Goal: Check status: Check status

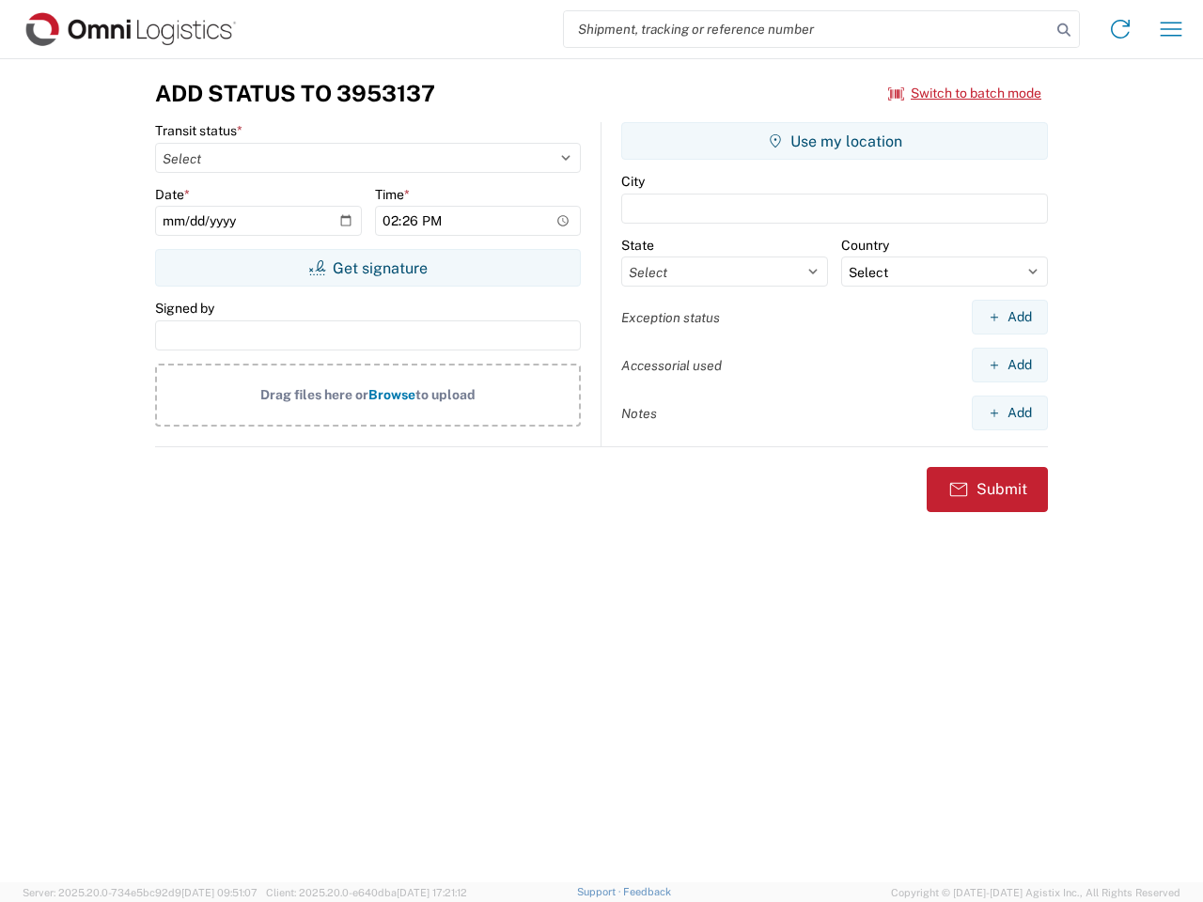
click at [807, 29] on input "search" at bounding box center [807, 29] width 487 height 36
click at [1064, 30] on icon at bounding box center [1063, 30] width 26 height 26
click at [1120, 29] on icon at bounding box center [1120, 29] width 30 height 30
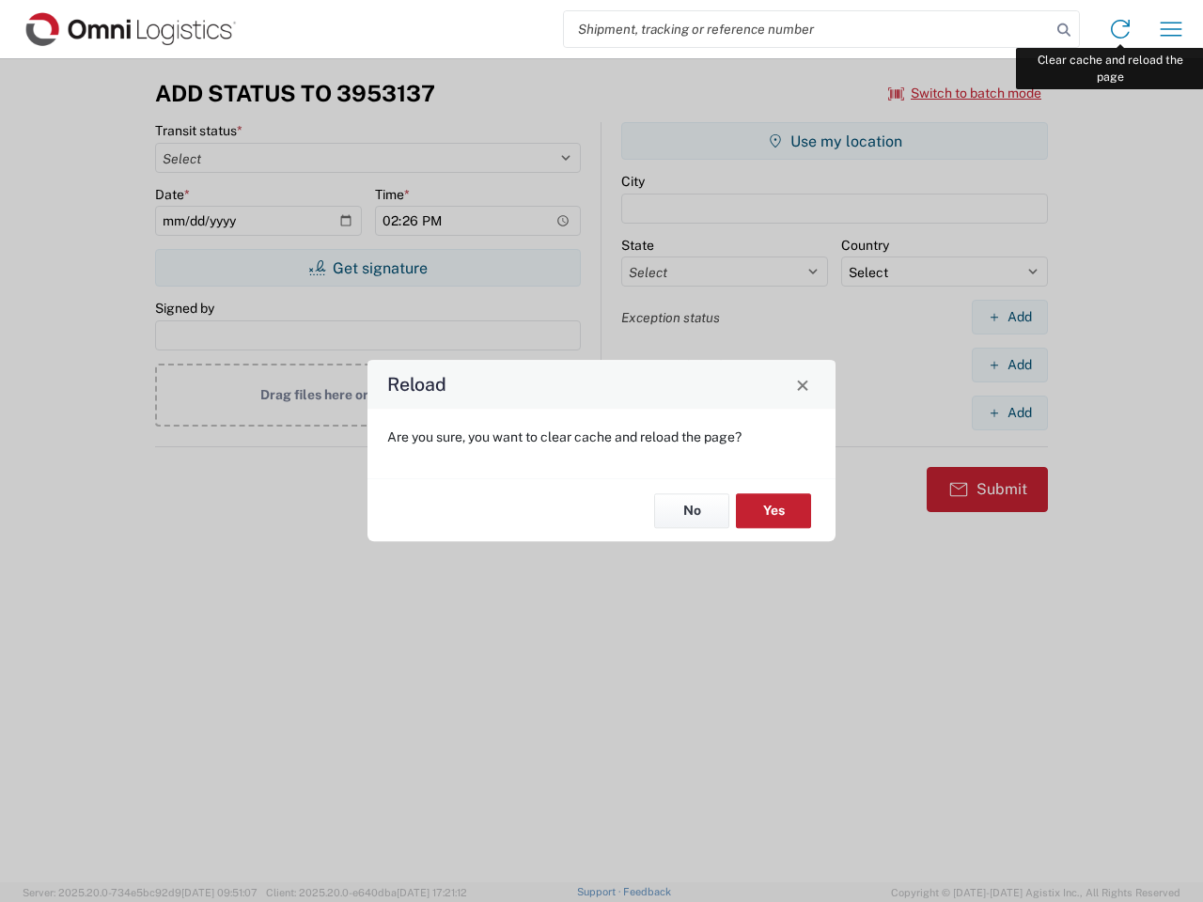
click at [1171, 29] on div "Reload Are you sure, you want to clear cache and reload the page? No Yes" at bounding box center [601, 451] width 1203 height 902
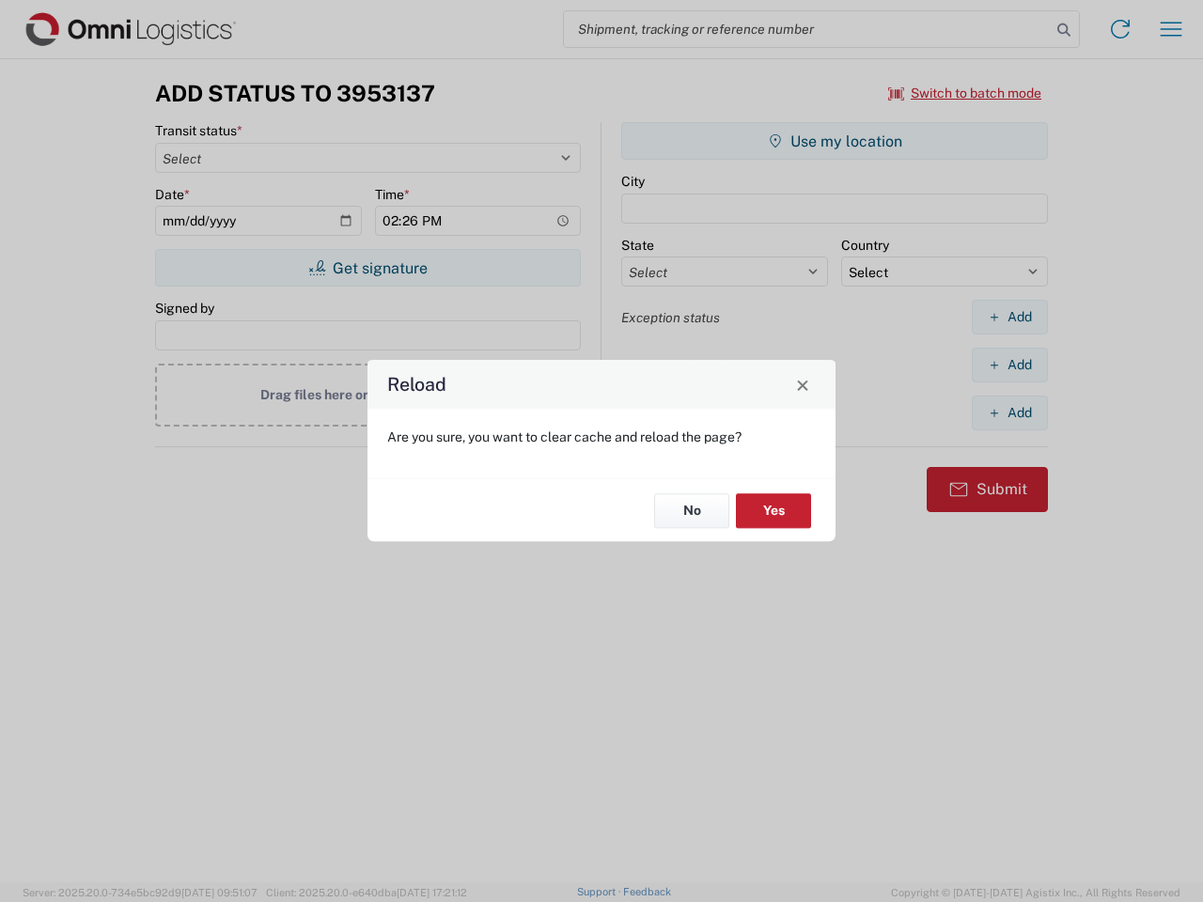
click at [965, 93] on div "Reload Are you sure, you want to clear cache and reload the page? No Yes" at bounding box center [601, 451] width 1203 height 902
click at [367, 268] on div "Reload Are you sure, you want to clear cache and reload the page? No Yes" at bounding box center [601, 451] width 1203 height 902
click at [834, 141] on div "Reload Are you sure, you want to clear cache and reload the page? No Yes" at bounding box center [601, 451] width 1203 height 902
click at [1009, 317] on div "Reload Are you sure, you want to clear cache and reload the page? No Yes" at bounding box center [601, 451] width 1203 height 902
click at [1009, 365] on div "Reload Are you sure, you want to clear cache and reload the page? No Yes" at bounding box center [601, 451] width 1203 height 902
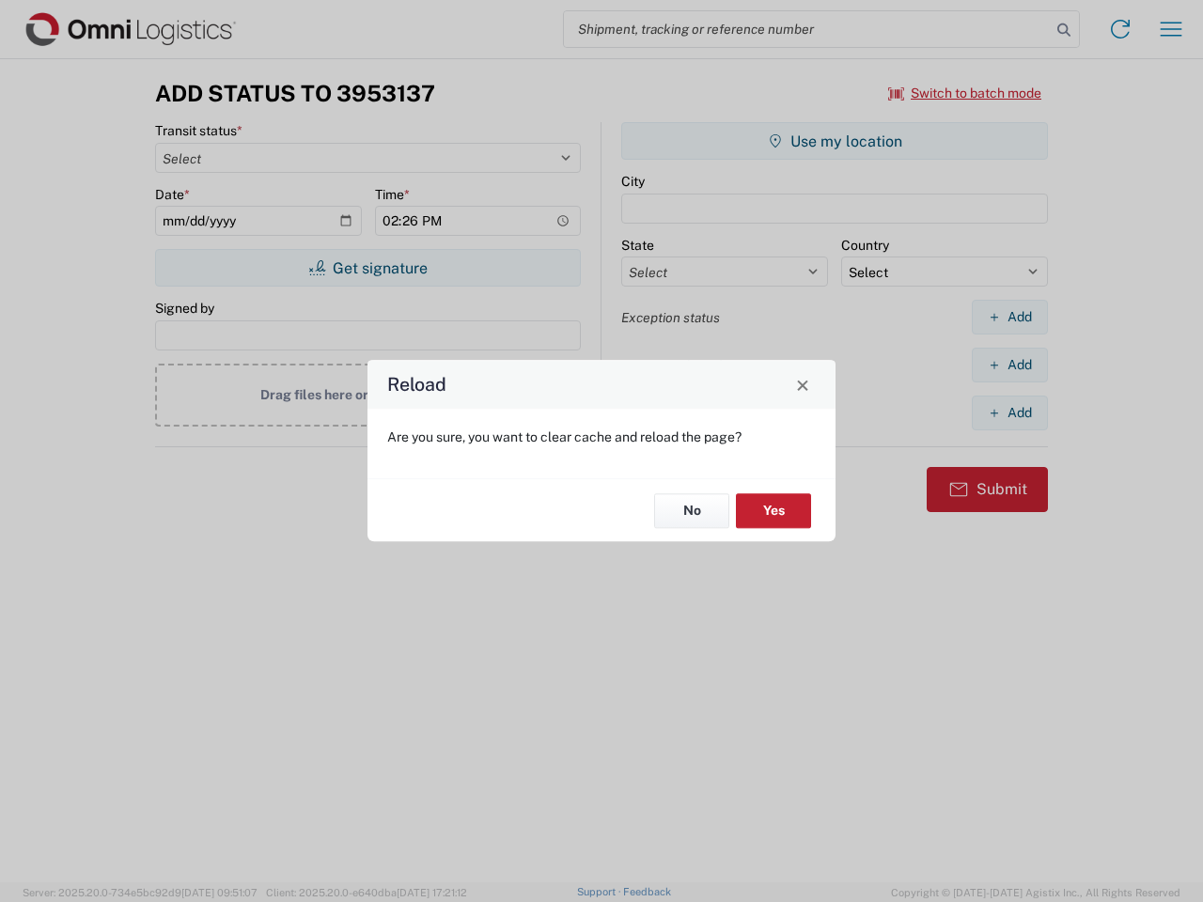
click at [1009, 412] on div "Reload Are you sure, you want to clear cache and reload the page? No Yes" at bounding box center [601, 451] width 1203 height 902
